Goal: Transaction & Acquisition: Book appointment/travel/reservation

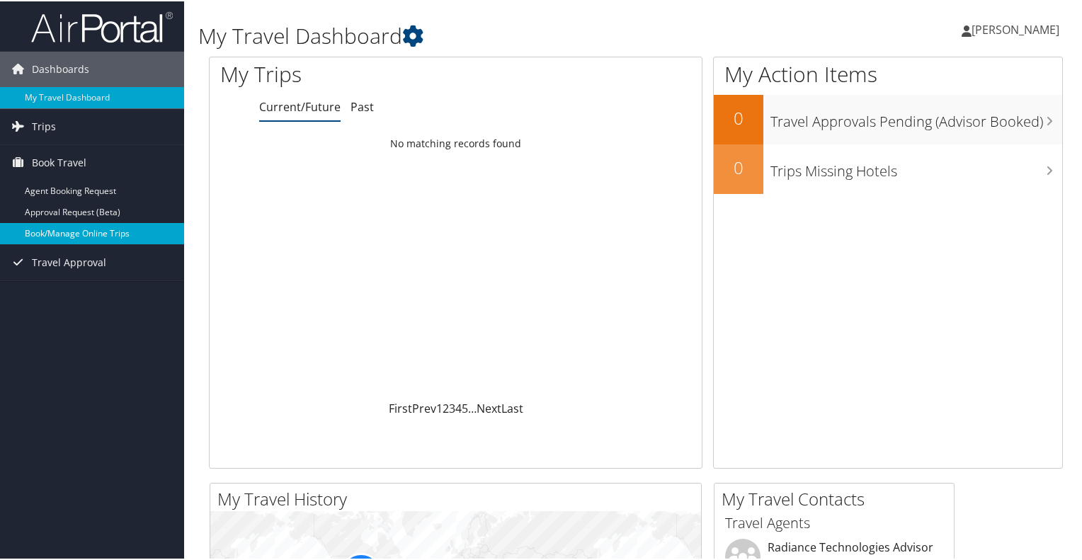
click at [80, 228] on link "Book/Manage Online Trips" at bounding box center [92, 232] width 184 height 21
